Goal: Communication & Community: Answer question/provide support

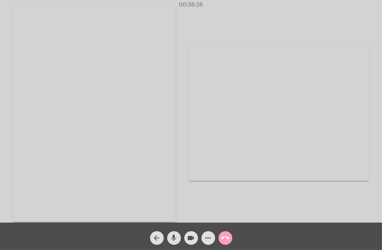
click at [226, 239] on mat-icon "call_end" at bounding box center [225, 238] width 8 height 8
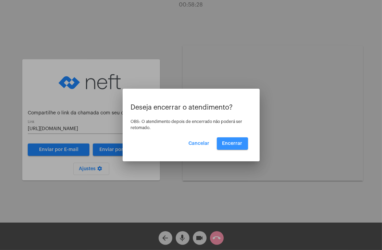
click at [232, 139] on button "Encerrar" at bounding box center [232, 143] width 31 height 12
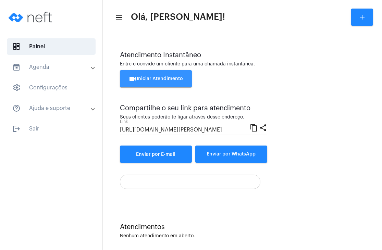
click at [170, 78] on span "videocam Iniciar Atendimento" at bounding box center [156, 78] width 54 height 5
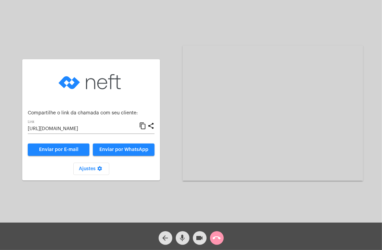
click at [86, 136] on div "[URL][DOMAIN_NAME] Link content_copy share" at bounding box center [91, 131] width 127 height 20
click at [84, 131] on input "[URL][DOMAIN_NAME]" at bounding box center [83, 128] width 111 height 5
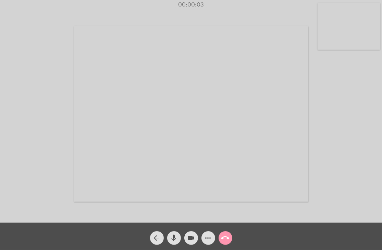
click at [343, 26] on video at bounding box center [349, 26] width 63 height 47
click at [275, 97] on video at bounding box center [236, 113] width 234 height 176
